Goal: Obtain resource: Download file/media

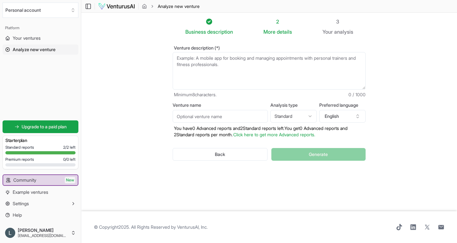
click at [176, 61] on textarea "Venture description (*)" at bounding box center [269, 70] width 193 height 37
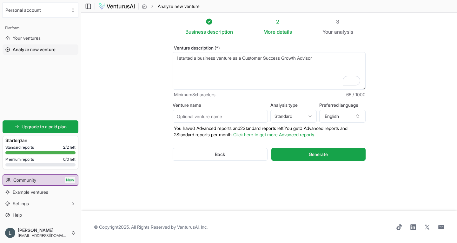
click at [234, 60] on textarea "I started a business venture as a Customer Success Growth Advisor" at bounding box center [269, 70] width 193 height 37
click at [341, 57] on textarea "I started a business, LLI Consulting, as a Customer Success Growth Advisor" at bounding box center [269, 70] width 193 height 37
click at [215, 71] on textarea "I started a business, LLI Consulting, as a Customer Success Growth Advisor for …" at bounding box center [269, 70] width 193 height 37
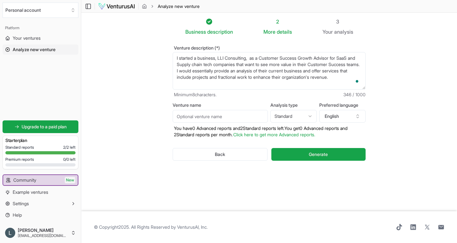
type textarea "I started a business, LLI Consulting, as a Customer Success Growth Advisor for …"
click at [250, 120] on input "Venture name" at bounding box center [220, 116] width 95 height 13
click at [250, 120] on input "L" at bounding box center [220, 116] width 95 height 13
type input "LLI consulting"
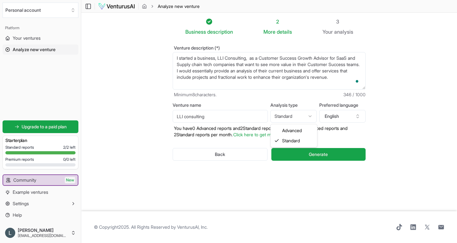
click at [311, 114] on html "We value your privacy We use cookies to enhance your browsing experience, serve…" at bounding box center [228, 121] width 457 height 243
click at [311, 118] on html "We value your privacy We use cookies to enhance your browsing experience, serve…" at bounding box center [228, 121] width 457 height 243
select select "standard"
click at [187, 118] on input "LLI consulting" at bounding box center [220, 116] width 95 height 13
type input "LLI Consulting"
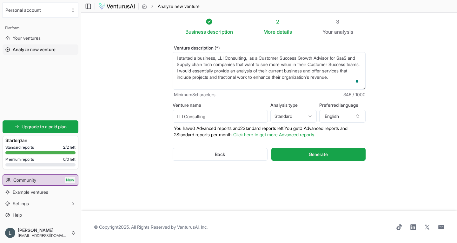
click at [251, 58] on textarea "I started a business, LLI Consulting, as a Customer Success Growth Advisor for …" at bounding box center [269, 70] width 193 height 37
click at [198, 58] on textarea "I started a business, LLI Consulting, as a Customer Success Growth Advisor for …" at bounding box center [269, 70] width 193 height 37
click at [238, 78] on textarea "I started a consulting business as a Customer Success Growth Advisor for SaaS a…" at bounding box center [269, 70] width 193 height 37
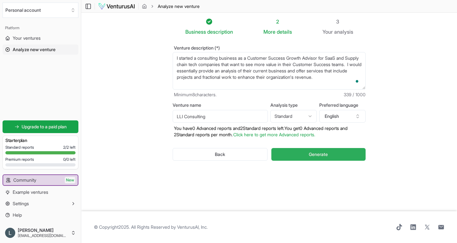
type textarea "I started a consulting business as a Customer Success Growth Advisor for SaaS a…"
click at [310, 152] on span "Generate" at bounding box center [318, 154] width 19 height 6
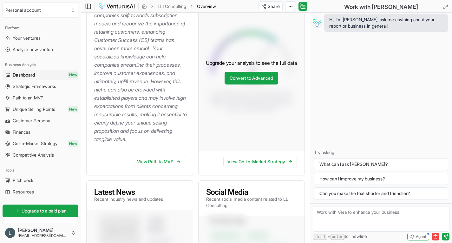
scroll to position [143, 0]
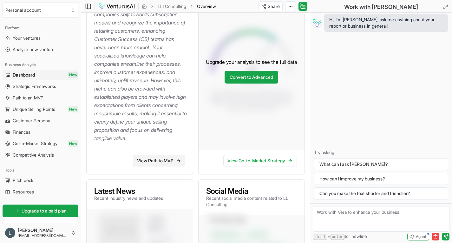
click at [156, 160] on link "View Path to MVP" at bounding box center [159, 160] width 52 height 11
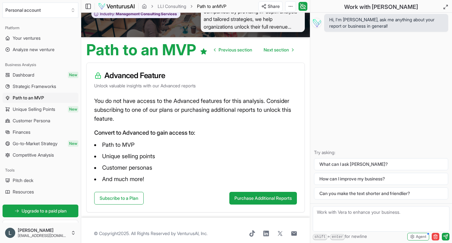
scroll to position [54, 0]
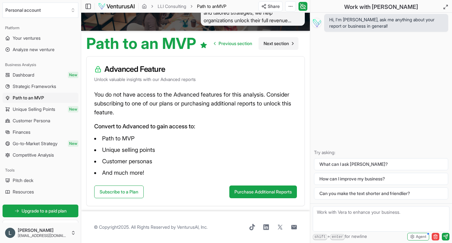
click at [264, 47] on span "Next section" at bounding box center [276, 43] width 25 height 6
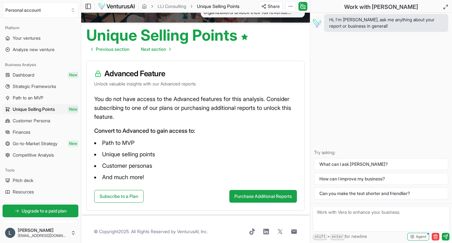
scroll to position [54, 0]
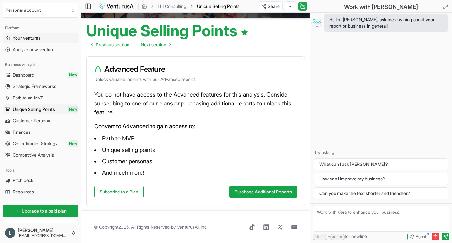
click at [36, 38] on span "Your ventures" at bounding box center [27, 38] width 28 height 6
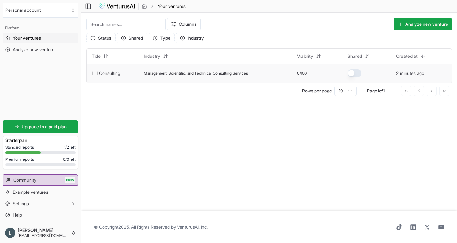
click at [152, 75] on span "Management, Scientific, and Technical Consulting Services" at bounding box center [196, 73] width 104 height 5
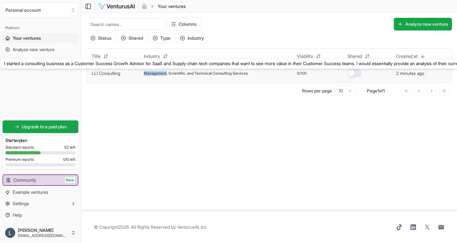
click at [110, 75] on link "LLI Consulting" at bounding box center [106, 72] width 29 height 5
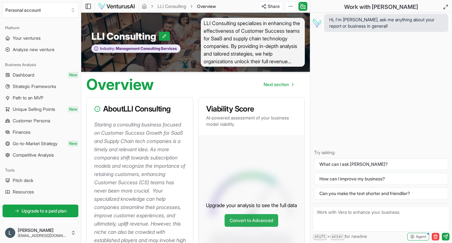
click at [270, 220] on link "Convert to Advanced" at bounding box center [252, 220] width 54 height 13
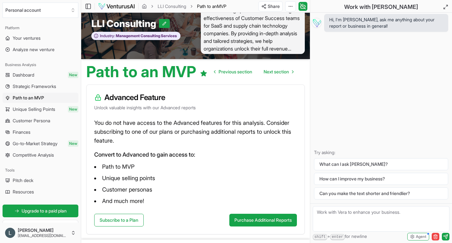
scroll to position [54, 0]
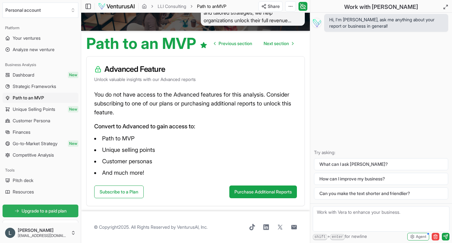
click at [51, 211] on span "Upgrade to a paid plan" at bounding box center [44, 210] width 45 height 6
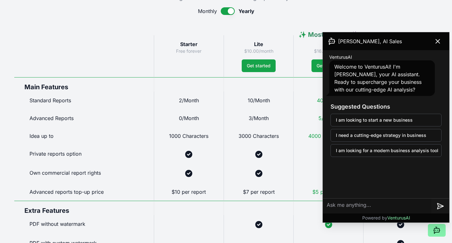
scroll to position [321, 0]
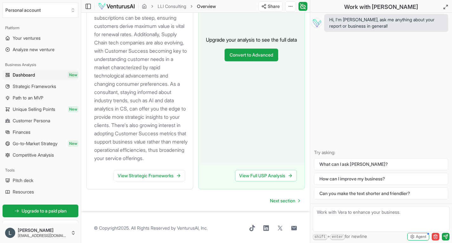
scroll to position [816, 0]
click at [271, 202] on span "Next section" at bounding box center [282, 199] width 25 height 6
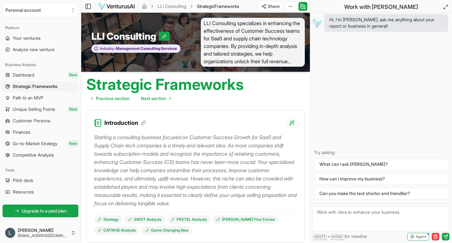
click at [99, 121] on icon at bounding box center [98, 121] width 2 height 0
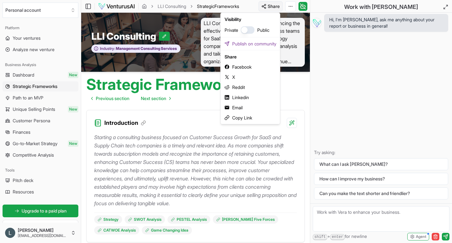
click at [272, 5] on html "We value your privacy We use cookies to enhance your browsing experience, serve…" at bounding box center [226, 121] width 452 height 243
click at [291, 4] on html "We value your privacy We use cookies to enhance your browsing experience, serve…" at bounding box center [226, 121] width 452 height 243
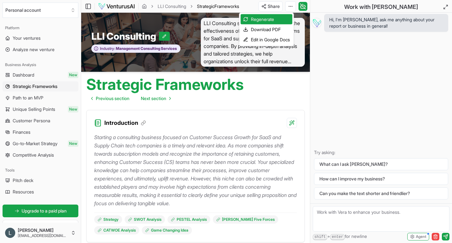
click at [291, 4] on html "We value your privacy We use cookies to enhance your browsing experience, serve…" at bounding box center [226, 121] width 452 height 243
click at [274, 27] on div "Download PDF" at bounding box center [267, 29] width 52 height 10
